Goal: Transaction & Acquisition: Purchase product/service

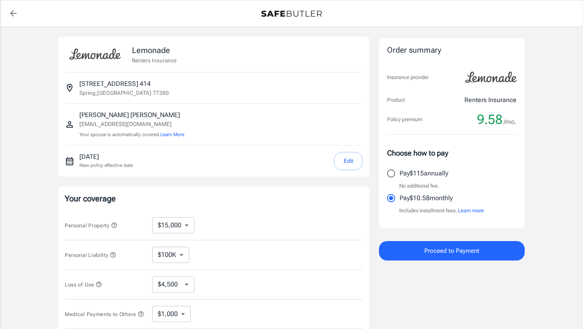
select select "15000"
select select "500"
select select "15000"
select select "500"
select select "15000"
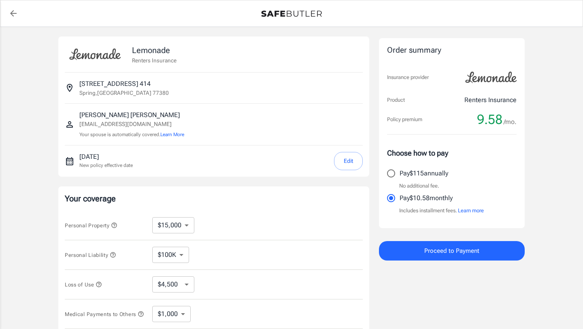
select select "500"
